Goal: Check status: Check status

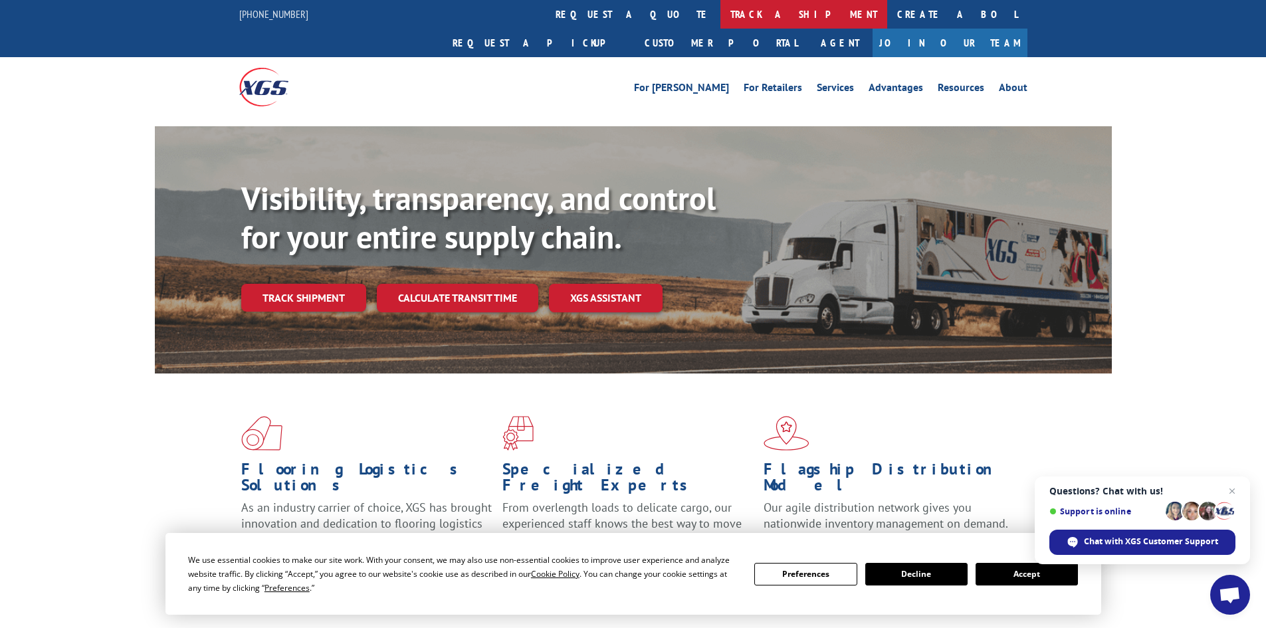
click at [720, 7] on link "track a shipment" at bounding box center [803, 14] width 167 height 29
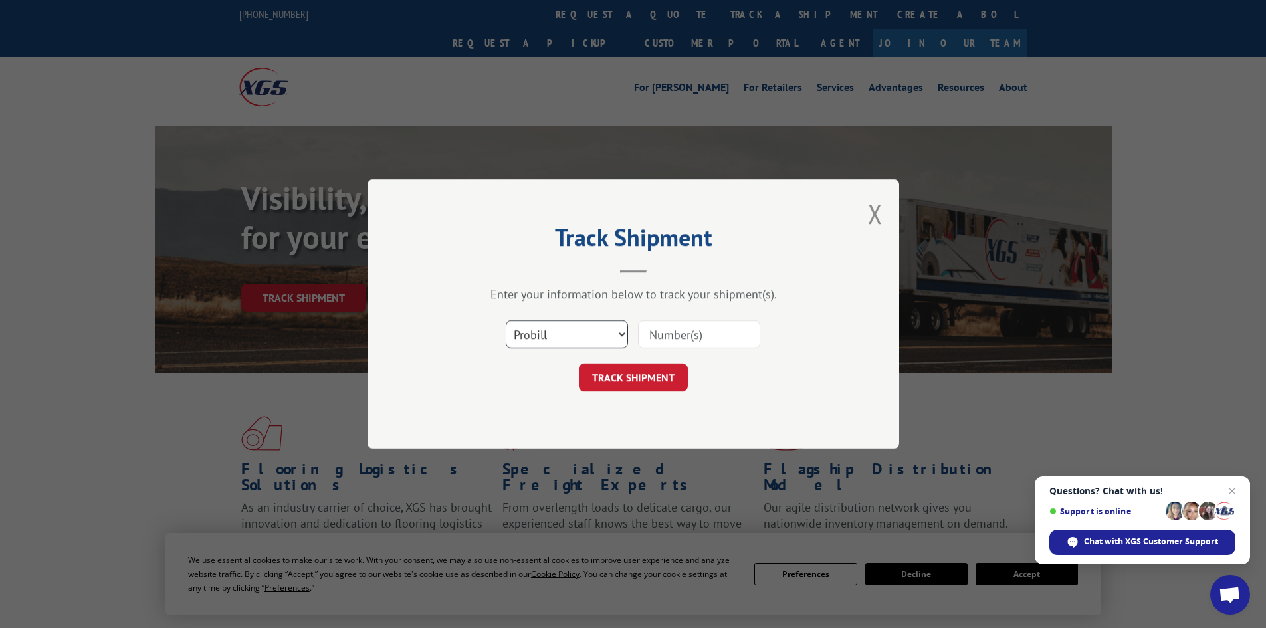
click at [562, 331] on select "Select category... Probill BOL PO" at bounding box center [567, 334] width 122 height 28
select select "po"
click at [506, 320] on select "Select category... Probill BOL PO" at bounding box center [567, 334] width 122 height 28
click at [677, 326] on input at bounding box center [699, 334] width 122 height 28
paste input "88503810"
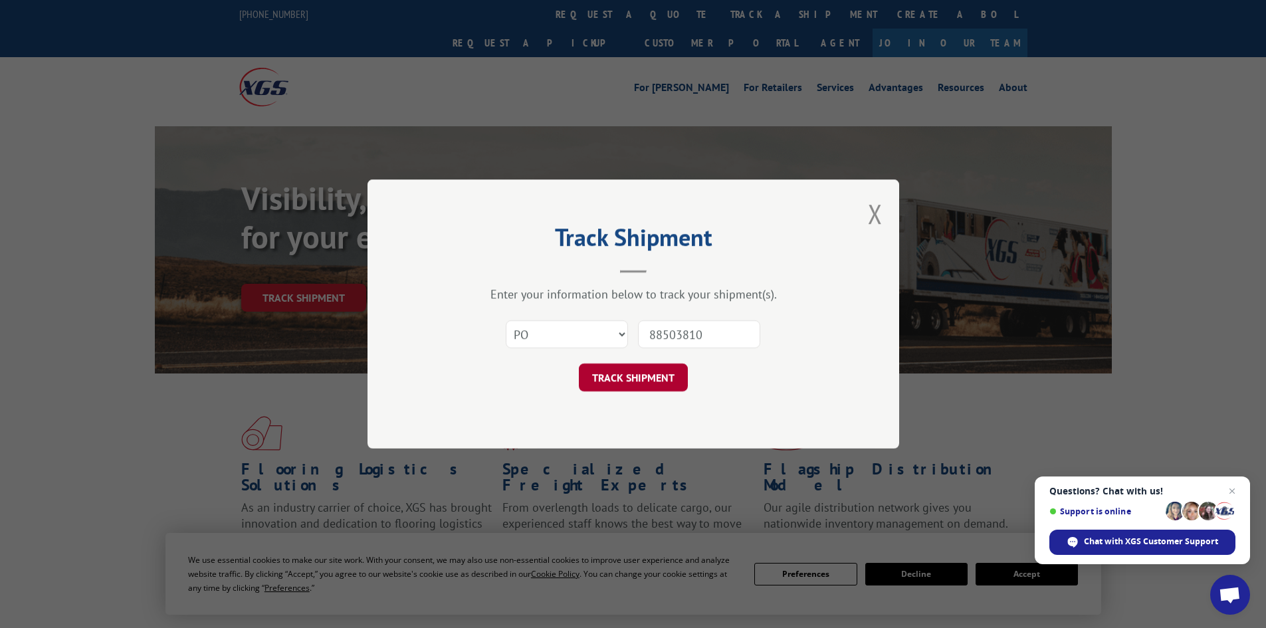
type input "88503810"
click at [631, 376] on button "TRACK SHIPMENT" at bounding box center [633, 377] width 109 height 28
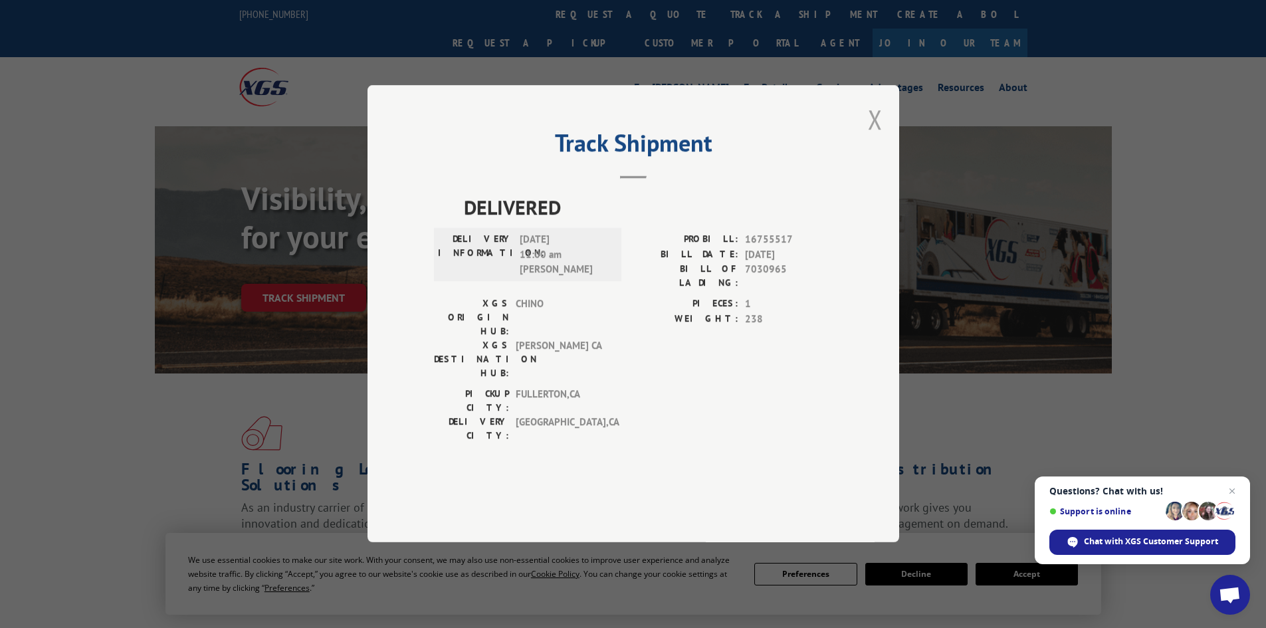
click at [874, 137] on button "Close modal" at bounding box center [875, 119] width 15 height 35
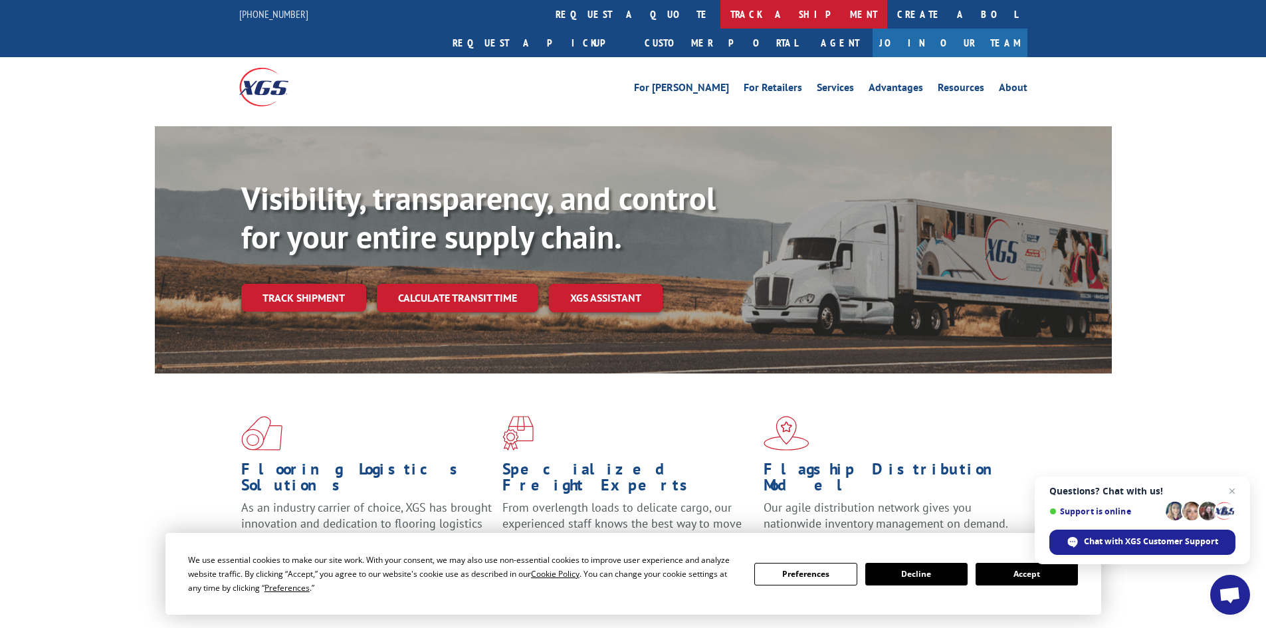
click at [720, 21] on link "track a shipment" at bounding box center [803, 14] width 167 height 29
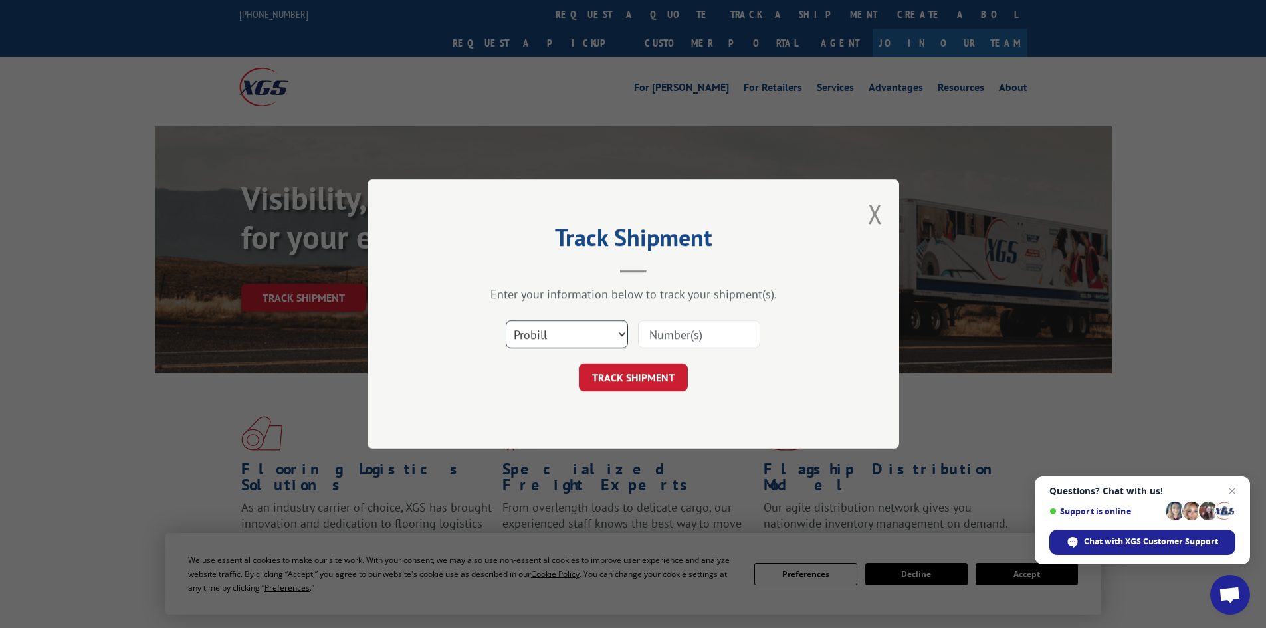
click at [554, 326] on select "Select category... Probill BOL PO" at bounding box center [567, 334] width 122 height 28
select select "po"
click at [506, 320] on select "Select category... Probill BOL PO" at bounding box center [567, 334] width 122 height 28
click at [662, 335] on input at bounding box center [699, 334] width 122 height 28
paste input "88503809"
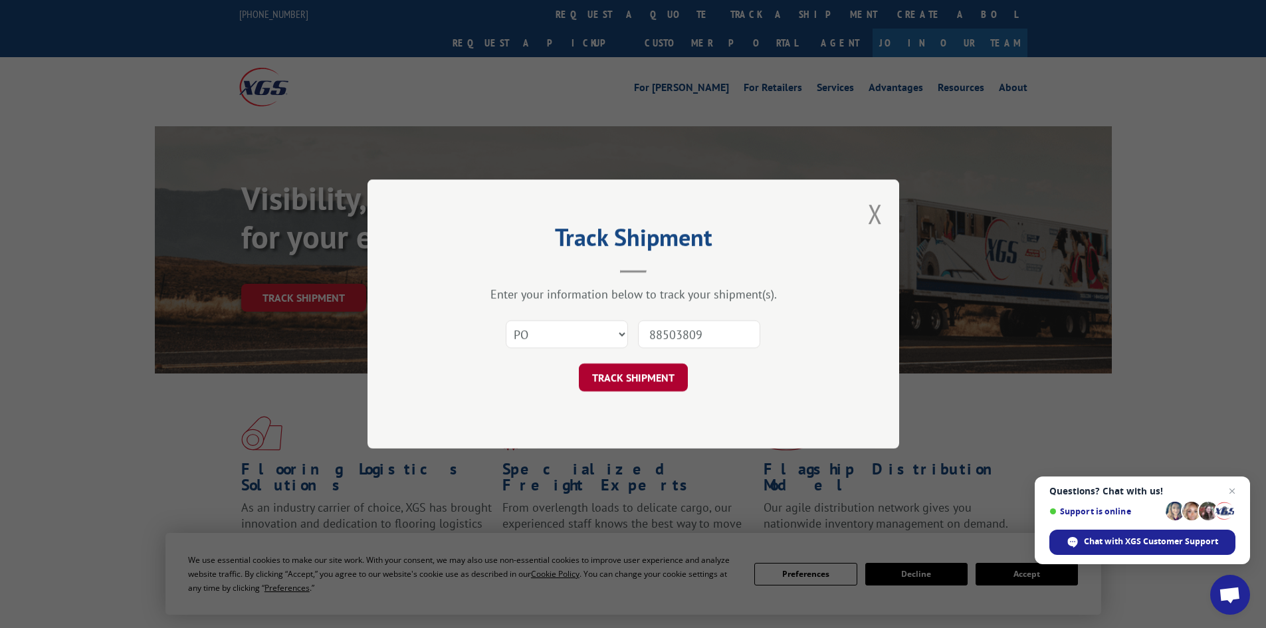
type input "88503809"
click at [633, 380] on button "TRACK SHIPMENT" at bounding box center [633, 377] width 109 height 28
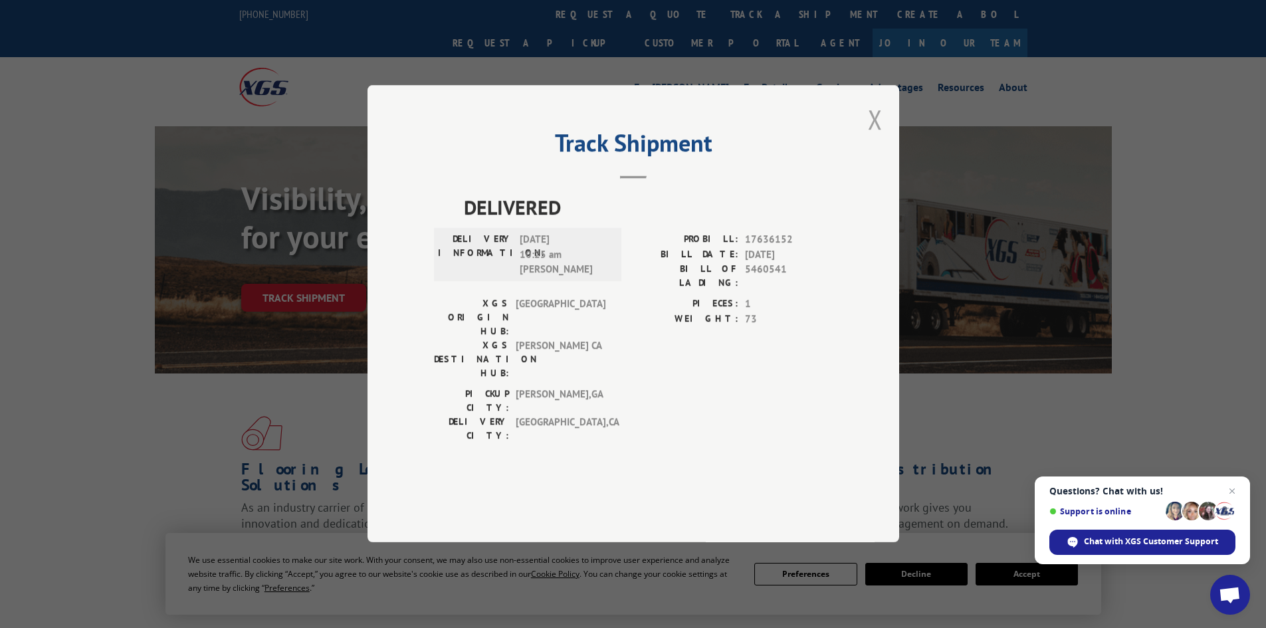
click at [872, 137] on button "Close modal" at bounding box center [875, 119] width 15 height 35
